Goal: Find specific page/section: Find specific page/section

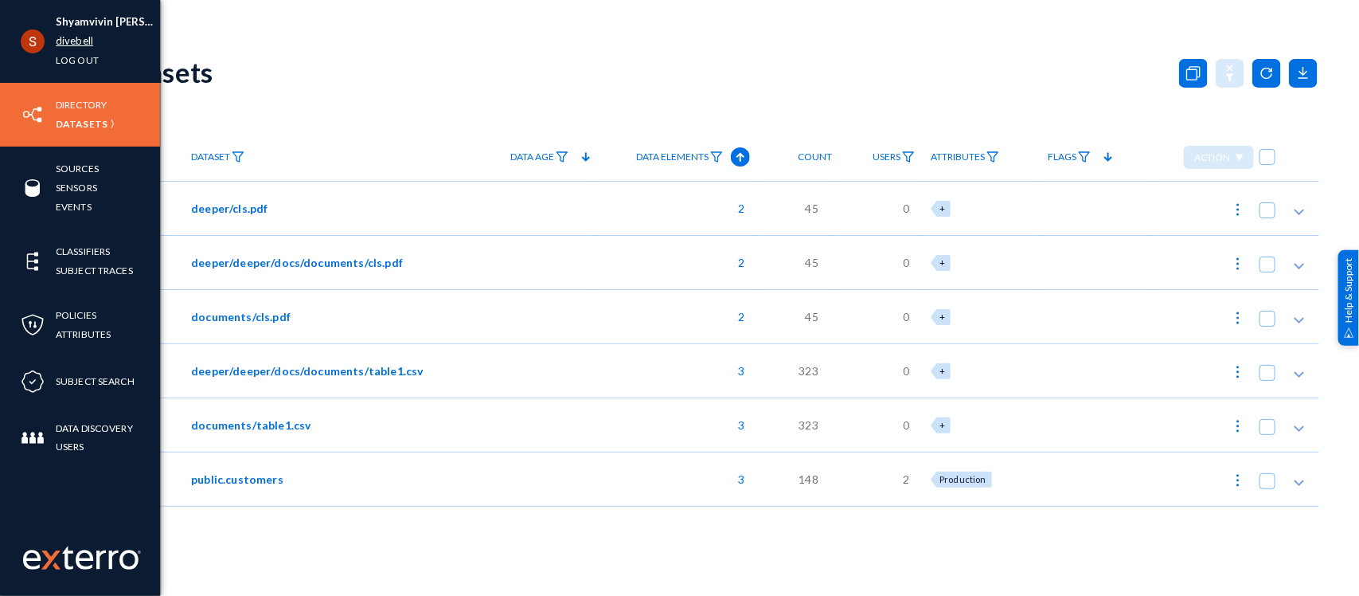
click at [62, 45] on link "divebell" at bounding box center [74, 41] width 37 height 18
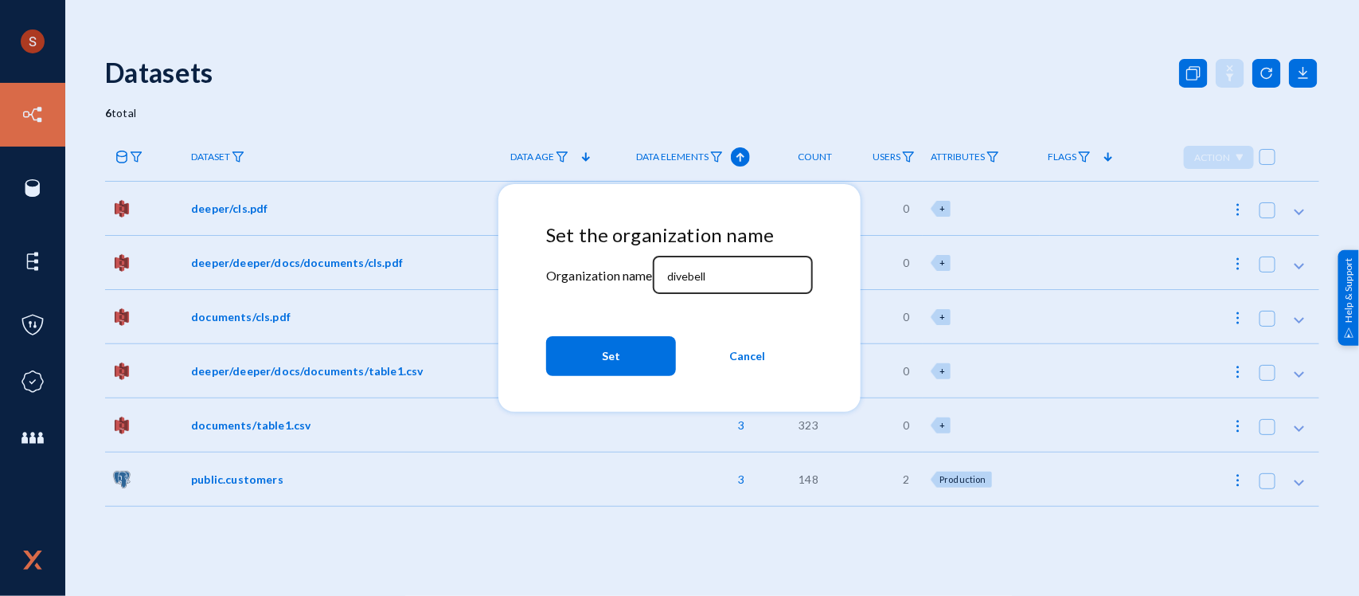
click at [710, 269] on input "divebell" at bounding box center [735, 276] width 137 height 14
click at [710, 269] on input "t" at bounding box center [735, 276] width 137 height 14
type input "tandl"
click at [647, 333] on mat-dialog-actions "Set Cancel" at bounding box center [679, 356] width 267 height 54
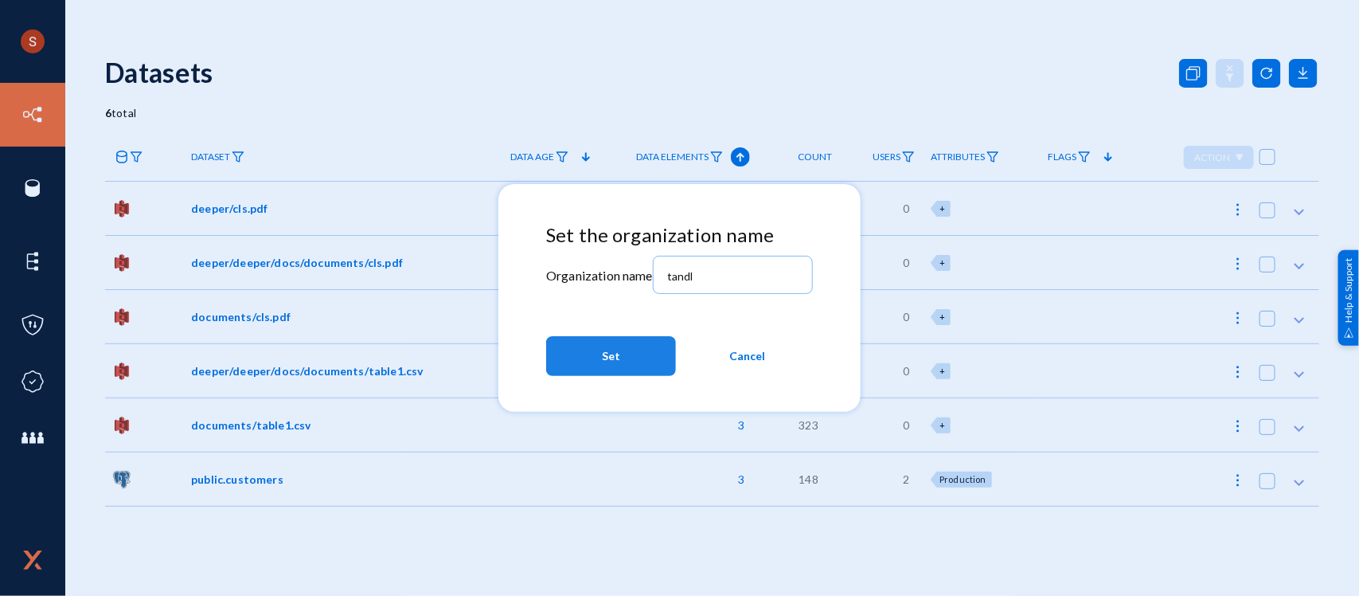
click at [643, 337] on button "Set" at bounding box center [611, 356] width 130 height 40
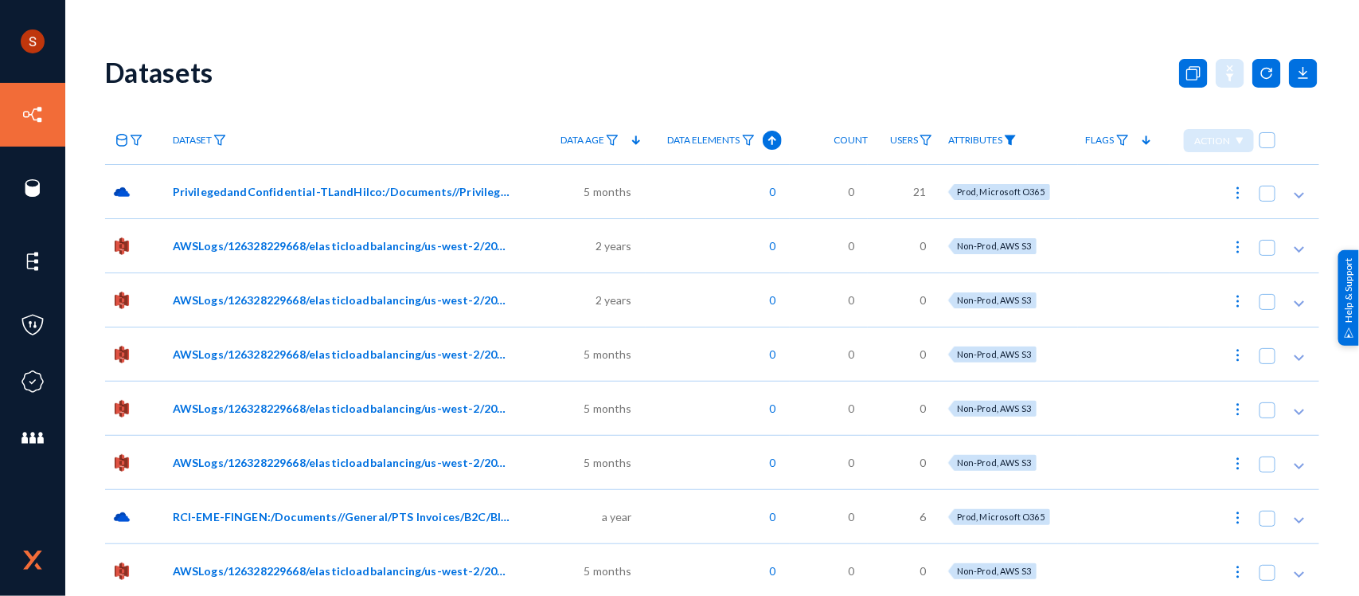
click at [1006, 137] on img at bounding box center [1010, 140] width 13 height 11
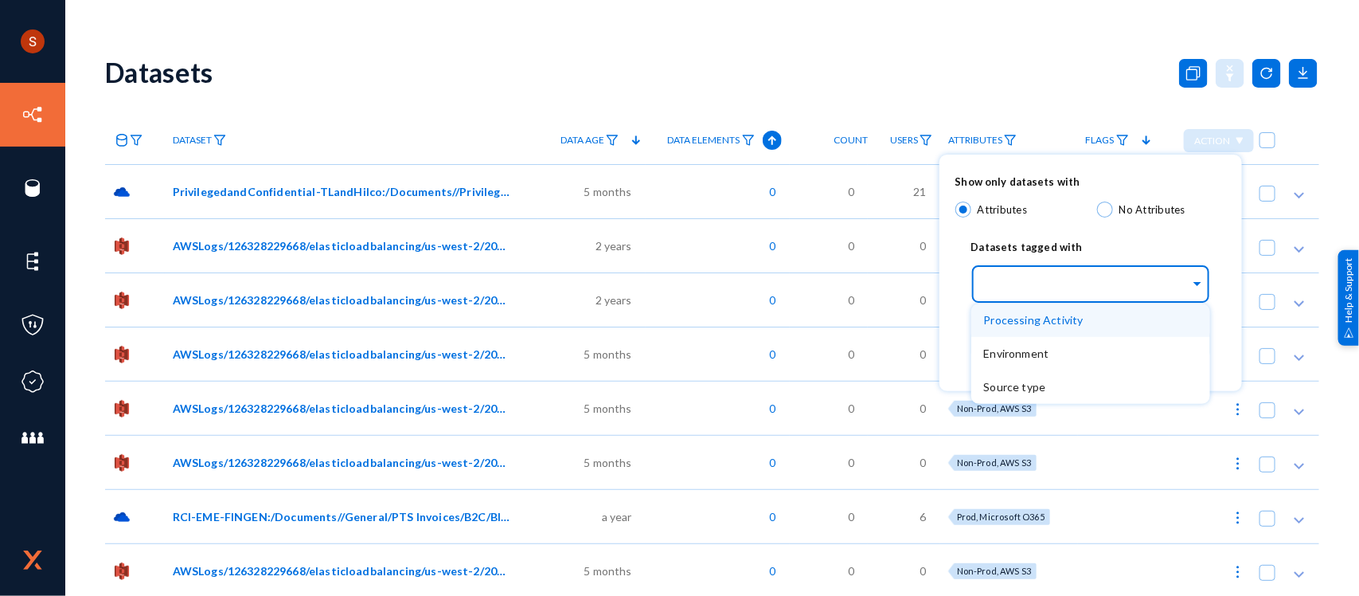
click at [1074, 284] on input "text" at bounding box center [1087, 286] width 206 height 15
click at [1069, 320] on span "Processing Activity" at bounding box center [1034, 320] width 100 height 14
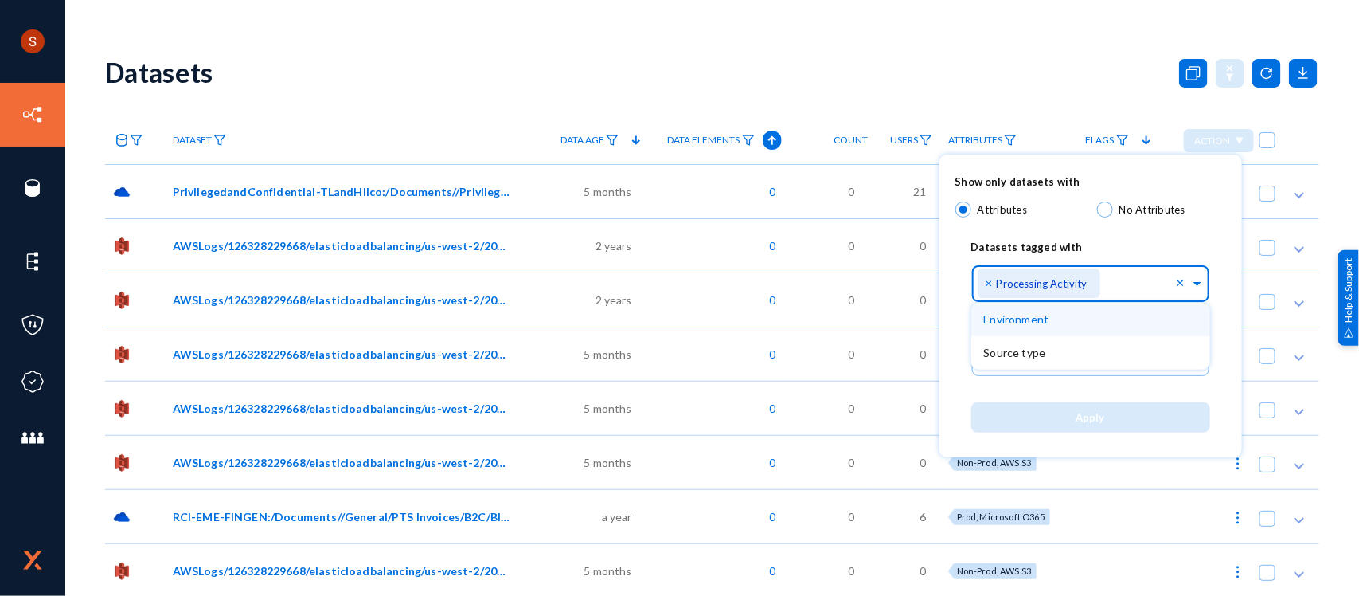
click at [1107, 321] on div "Environment" at bounding box center [1091, 319] width 239 height 33
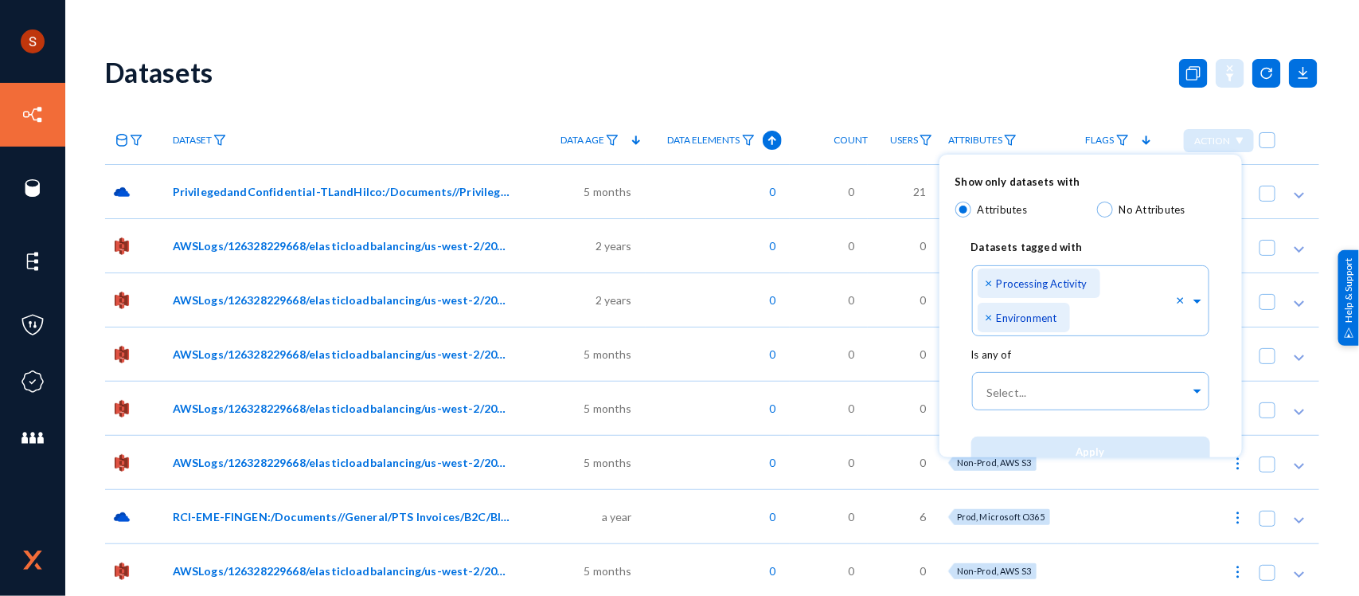
click at [1080, 232] on div "Datasets tagged with" at bounding box center [1091, 242] width 271 height 37
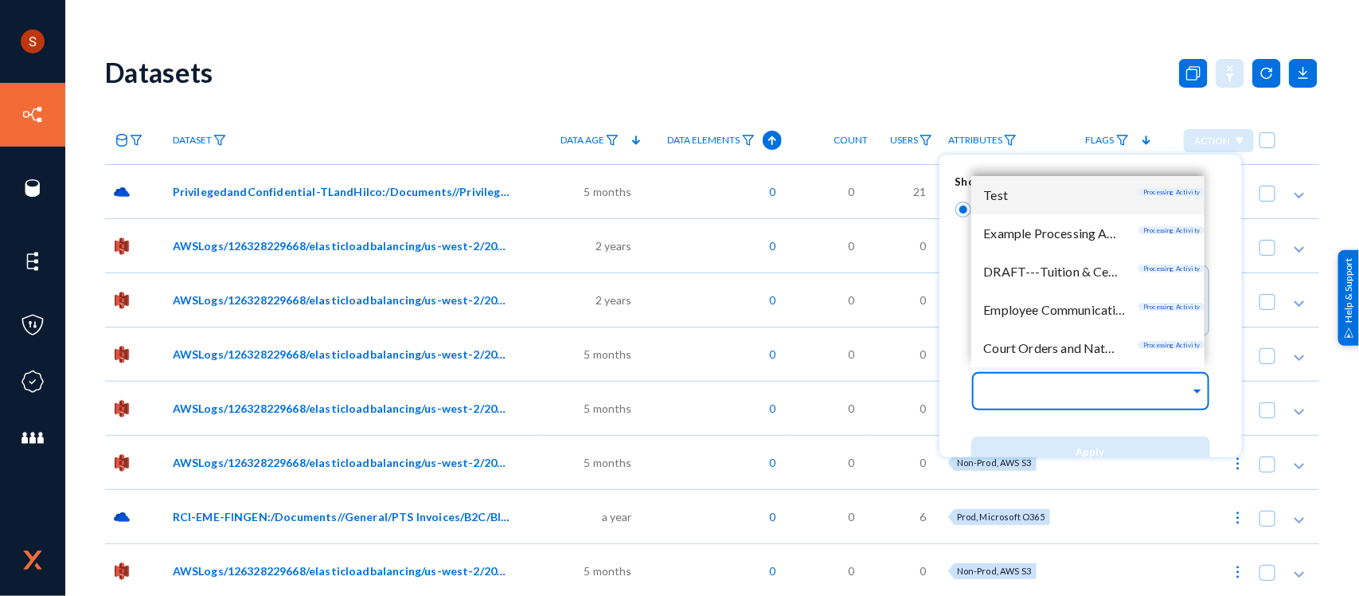
click at [1083, 381] on div at bounding box center [1087, 392] width 206 height 27
click at [1043, 291] on div "Employee Communicati… Processing Activity" at bounding box center [1089, 310] width 234 height 38
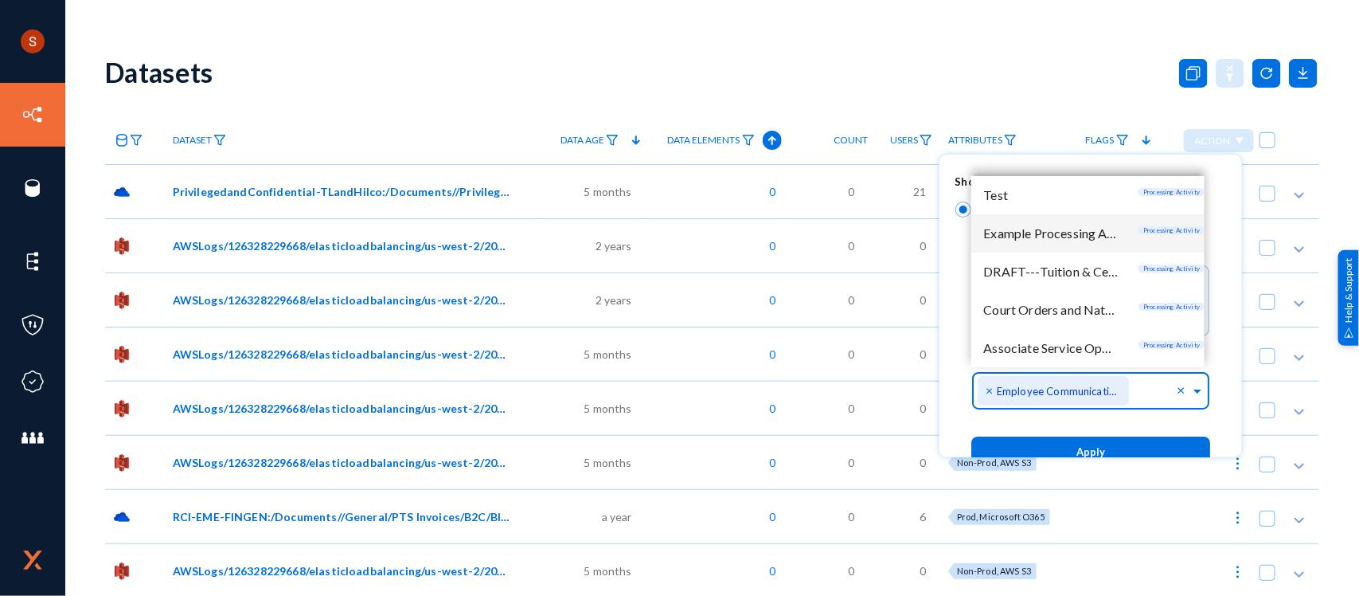
click at [1069, 248] on div "Example Processing A… Processing Activity" at bounding box center [1089, 233] width 234 height 38
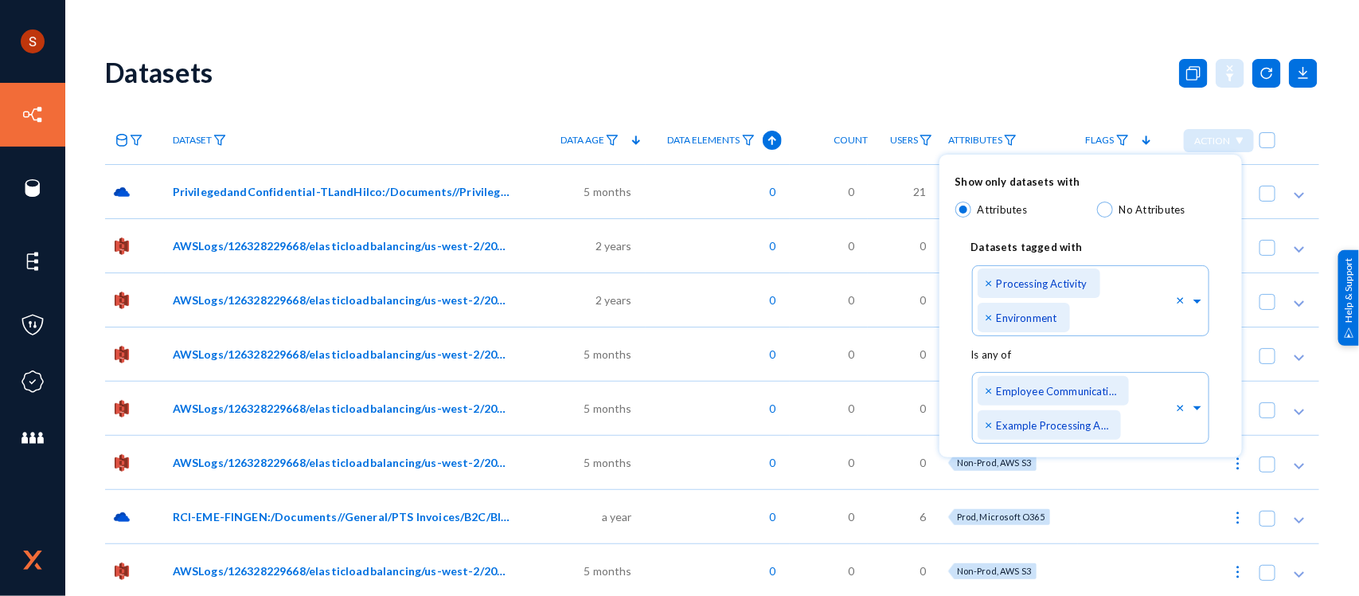
click at [1031, 164] on div "Show only datasets with Attributes No Attributes Datasets tagged with Select...…" at bounding box center [1091, 306] width 303 height 303
click at [989, 89] on div at bounding box center [679, 298] width 1359 height 596
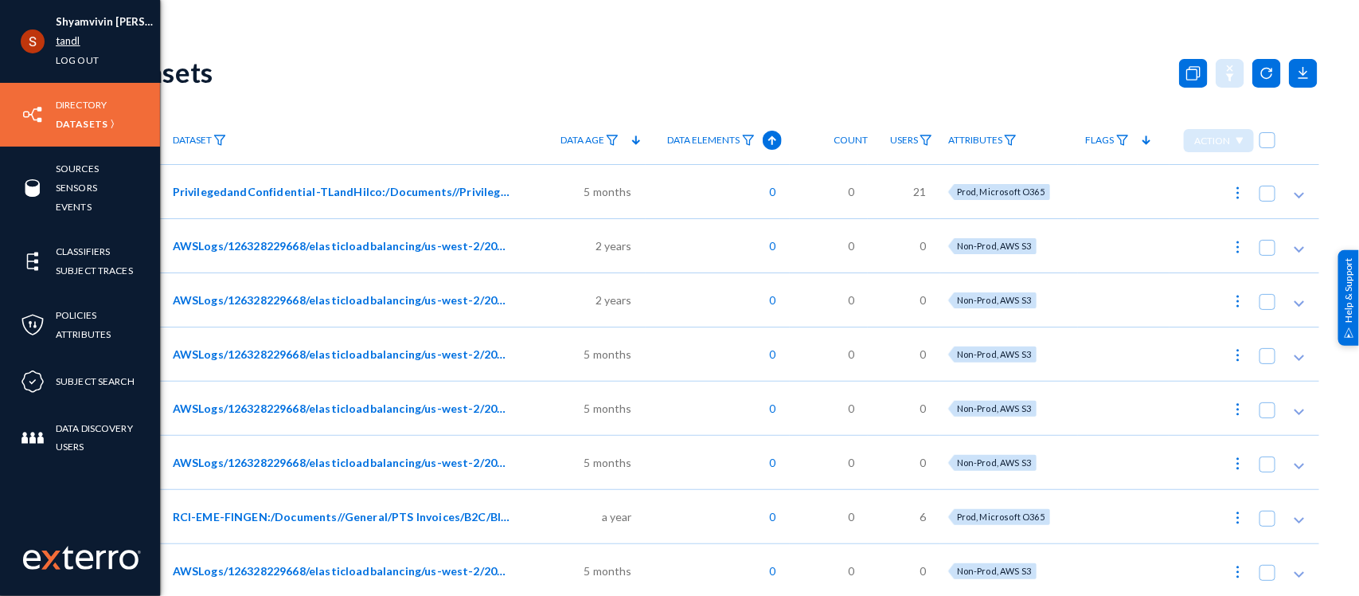
click at [64, 41] on link "tandl" at bounding box center [68, 41] width 25 height 18
